Goal: Task Accomplishment & Management: Manage account settings

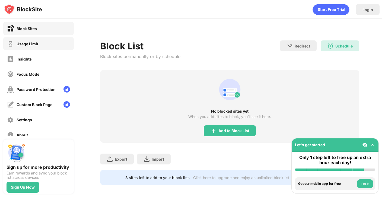
click at [44, 42] on div "Usage Limit" at bounding box center [38, 43] width 70 height 13
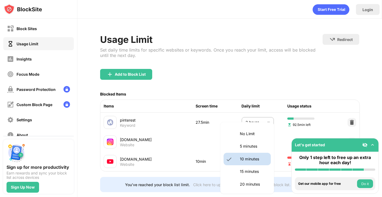
click at [259, 160] on body "Block Sites Usage Limit Insights Focus Mode Password Protection Custom Block Pa…" at bounding box center [191, 98] width 382 height 197
click at [253, 159] on p "10 minutes" at bounding box center [254, 159] width 28 height 6
click at [253, 159] on body "Block Sites Usage Limit Insights Focus Mode Password Protection Custom Block Pa…" at bounding box center [191, 98] width 382 height 197
click at [247, 169] on p "15 minutes" at bounding box center [254, 171] width 28 height 6
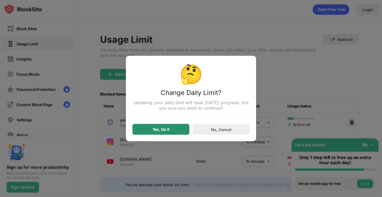
click at [166, 129] on div "Yes, Do It" at bounding box center [160, 129] width 17 height 4
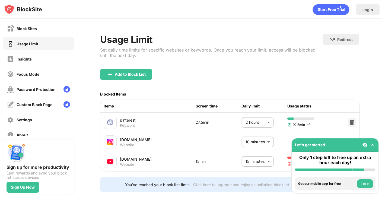
scroll to position [12, 0]
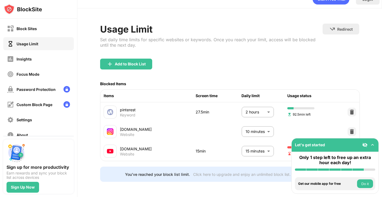
click at [372, 144] on img at bounding box center [371, 144] width 5 height 5
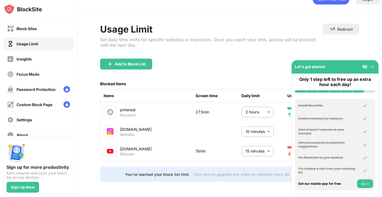
click at [363, 182] on button "Do it" at bounding box center [365, 183] width 16 height 9
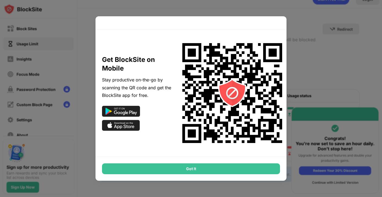
click at [240, 170] on div "Got It" at bounding box center [191, 168] width 178 height 11
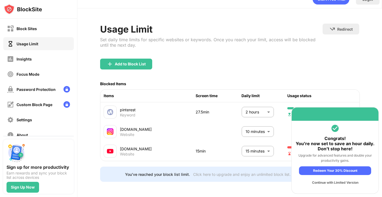
click at [315, 183] on div "Continue with Limited Version" at bounding box center [335, 182] width 72 height 9
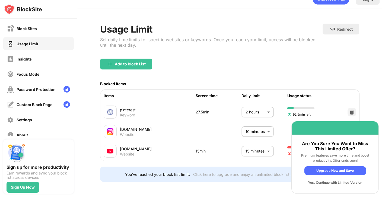
click at [314, 184] on div "Yes, Continue with Limited Version" at bounding box center [335, 182] width 62 height 9
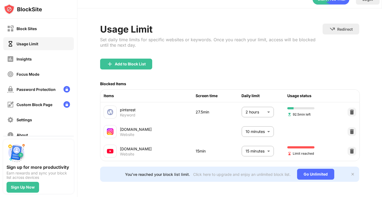
click at [349, 173] on div "You’ve reached your block list limit. Click here to upgrade and enjoy an unlimi…" at bounding box center [229, 173] width 259 height 15
click at [351, 173] on img at bounding box center [352, 174] width 4 height 4
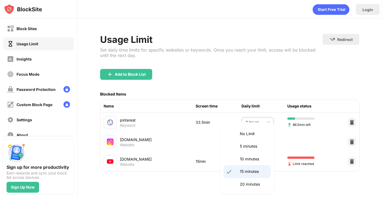
click at [258, 165] on body "Block Sites Usage Limit Insights Focus Mode Password Protection Custom Block Pa…" at bounding box center [191, 98] width 382 height 197
click at [252, 163] on li "10 minutes" at bounding box center [246, 159] width 47 height 12
type input "**"
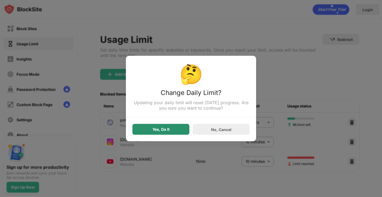
click at [178, 131] on div "Yes, Do It" at bounding box center [160, 129] width 57 height 11
